Goal: Information Seeking & Learning: Learn about a topic

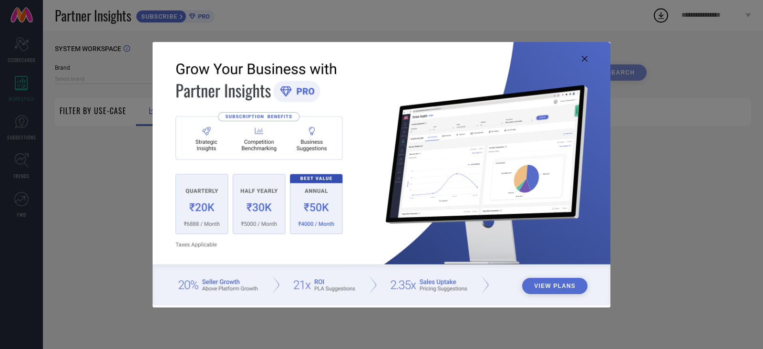
type input "1 STOP FASHION"
type input "All"
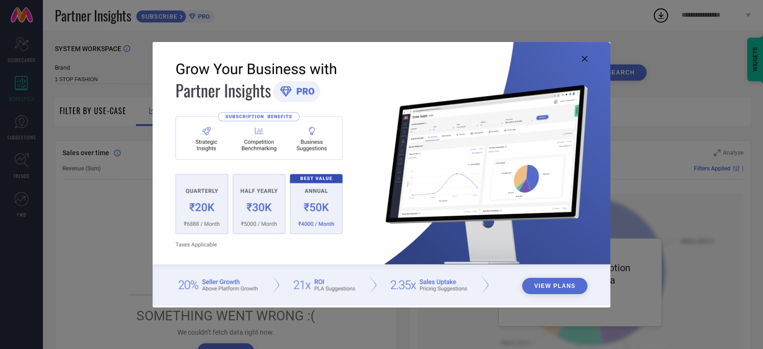
click at [585, 57] on icon at bounding box center [585, 59] width 6 height 6
click at [584, 57] on icon at bounding box center [585, 59] width 6 height 6
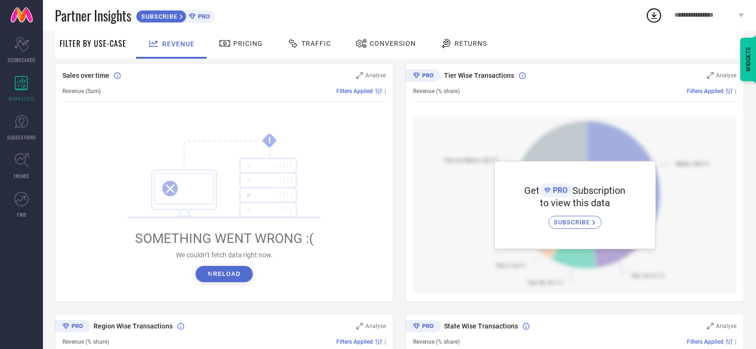
scroll to position [95, 0]
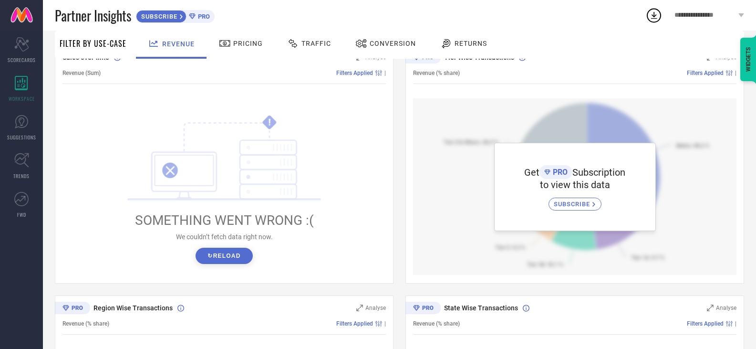
click at [239, 259] on button "↻ Reload" at bounding box center [223, 255] width 57 height 16
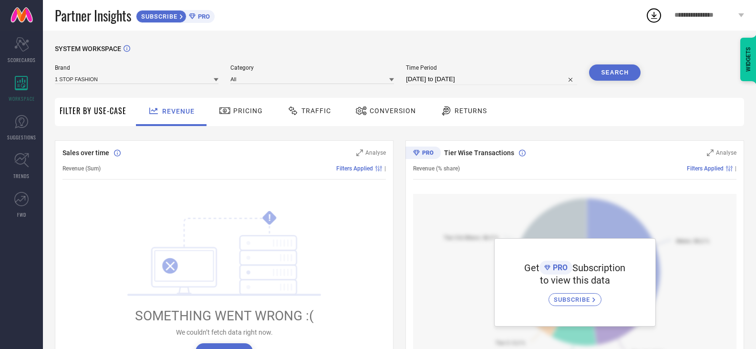
click at [239, 112] on span "Pricing" at bounding box center [248, 111] width 30 height 8
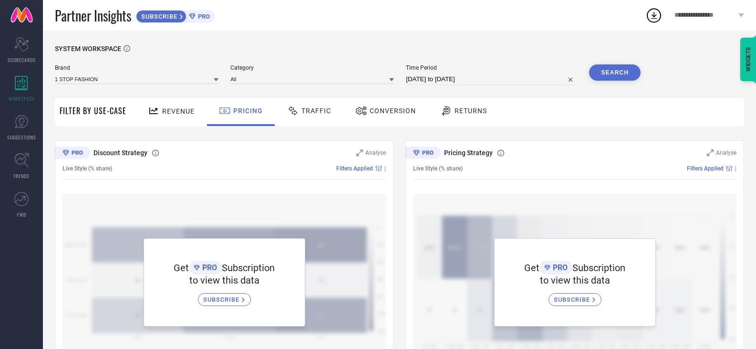
click at [311, 111] on span "Traffic" at bounding box center [316, 111] width 30 height 8
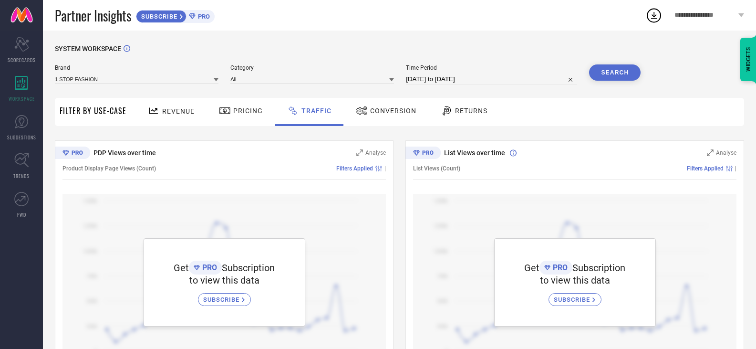
click at [390, 112] on span "Conversion" at bounding box center [393, 111] width 46 height 8
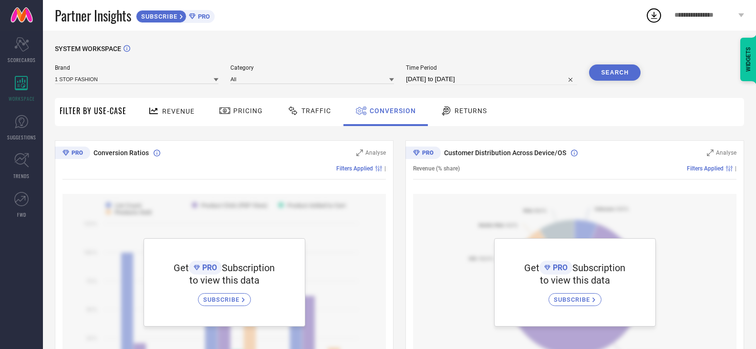
click at [192, 13] on icon at bounding box center [192, 16] width 7 height 6
click at [23, 129] on link "SUGGESTIONS" at bounding box center [21, 127] width 43 height 38
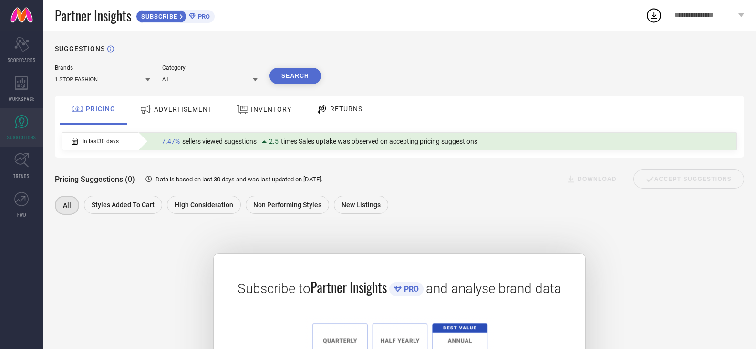
click at [182, 110] on span "ADVERTISEMENT" at bounding box center [183, 109] width 58 height 8
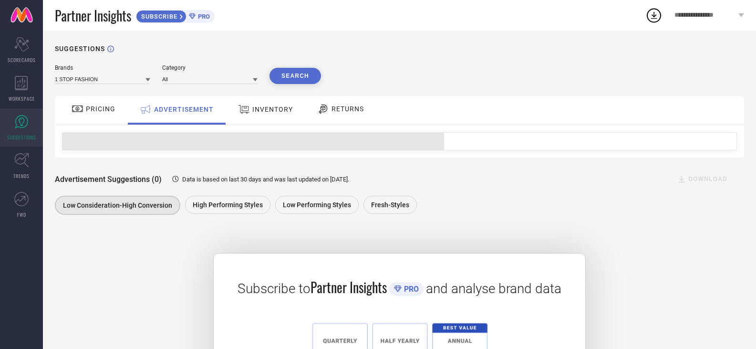
click at [94, 107] on span "PRICING" at bounding box center [101, 109] width 30 height 8
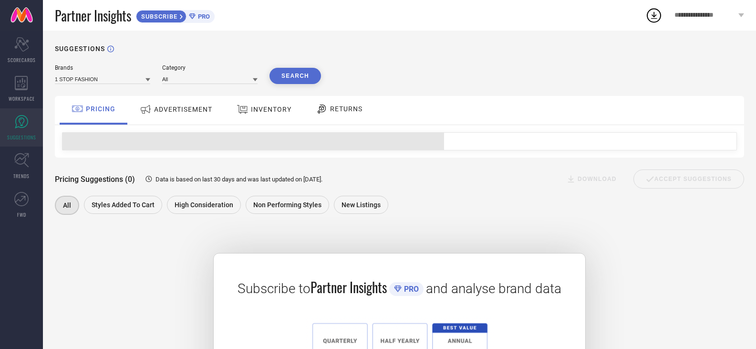
click at [277, 113] on span "INVENTORY" at bounding box center [271, 109] width 41 height 8
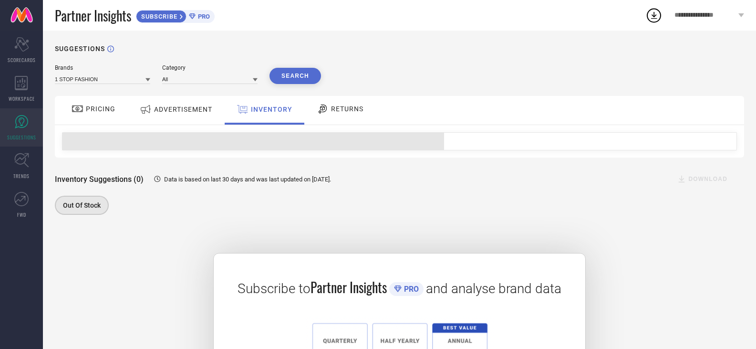
click at [360, 109] on span "RETURNS" at bounding box center [347, 109] width 32 height 8
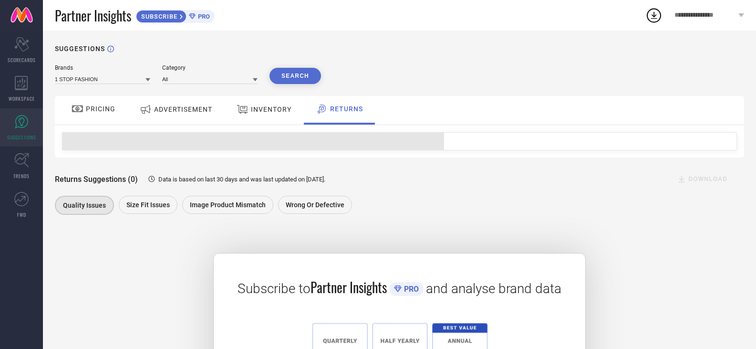
click at [104, 107] on span "PRICING" at bounding box center [101, 109] width 30 height 8
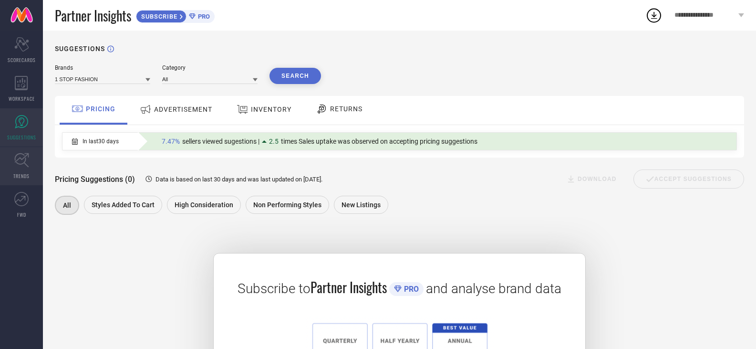
click at [26, 168] on link "TRENDS" at bounding box center [21, 166] width 43 height 38
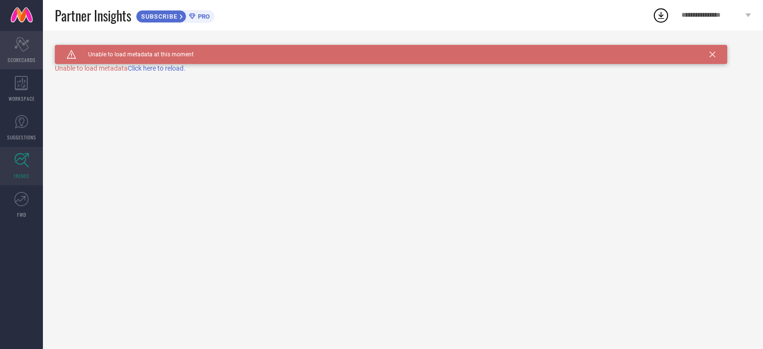
click at [20, 43] on icon "Scorecard" at bounding box center [21, 44] width 15 height 14
